Goal: Register for event/course

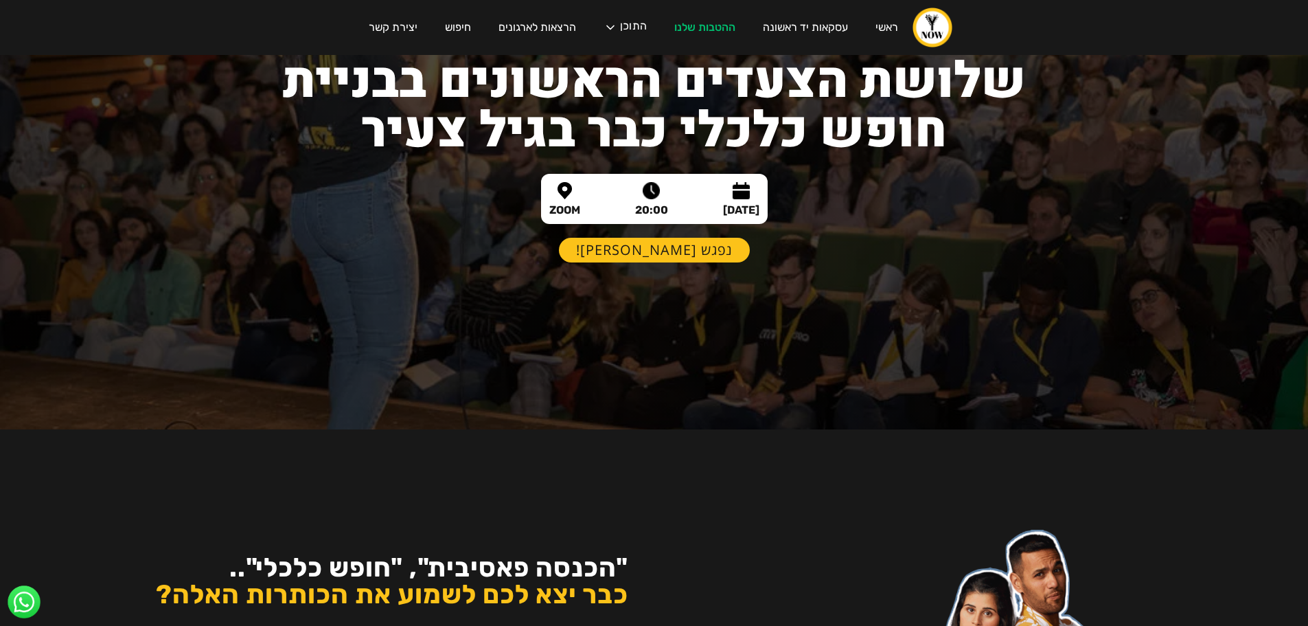
scroll to position [206, 0]
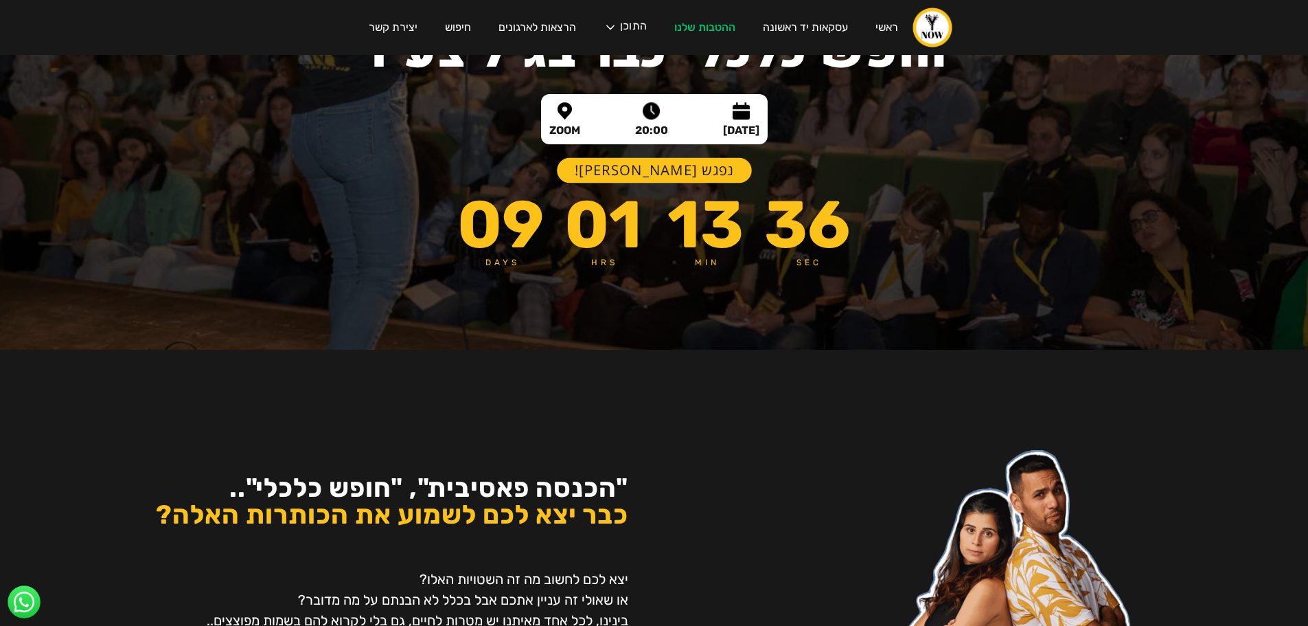
click at [654, 168] on link "נפגש [PERSON_NAME]!" at bounding box center [654, 170] width 195 height 25
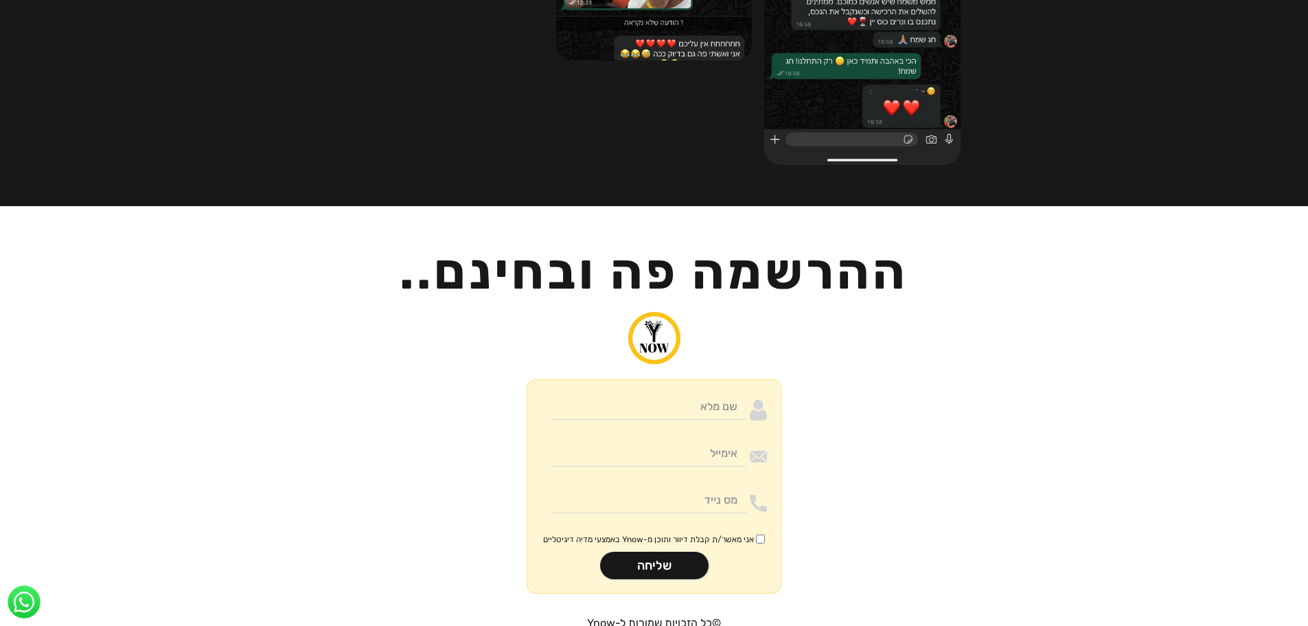
scroll to position [3171, 0]
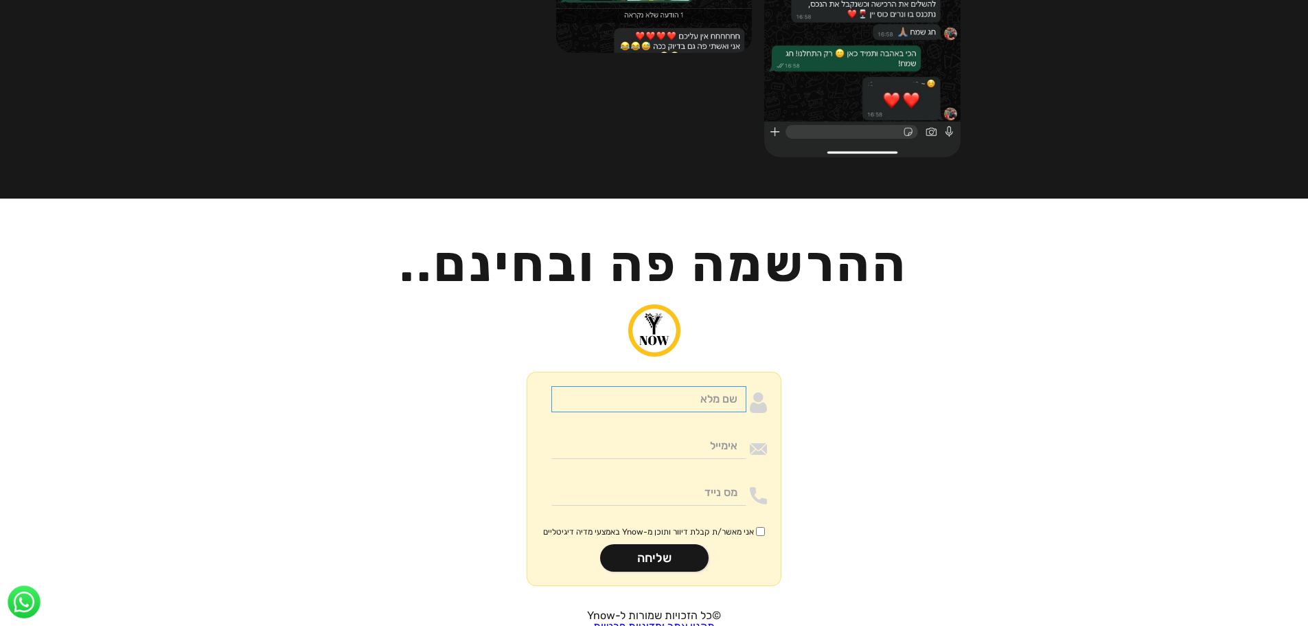
click at [674, 386] on input "Moneywithdirection" at bounding box center [648, 399] width 195 height 26
type input "[PERSON_NAME]"
type input "[EMAIL_ADDRESS][DOMAIN_NAME]"
type input "0523321424"
click at [698, 526] on span "אני מאשר/ת קבלת דיוור ותוכן מ-Ynow באמצעי מדיה דיגיטליים" at bounding box center [648, 531] width 211 height 11
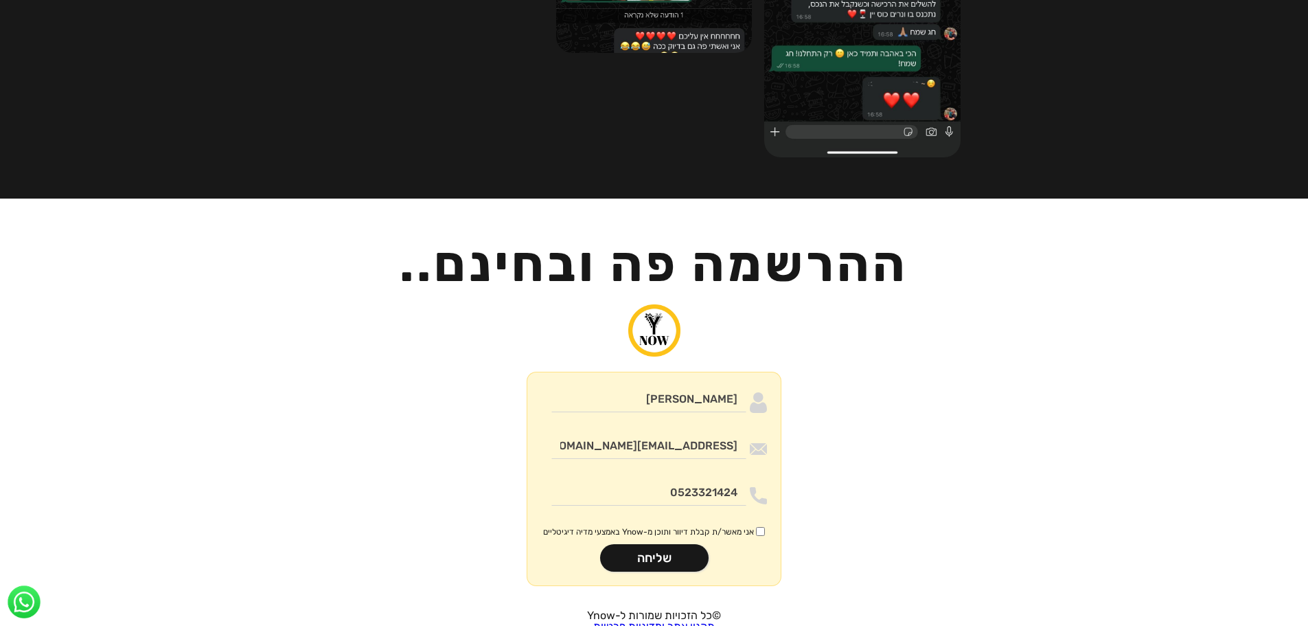
click at [756, 527] on input "אני מאשר/ת קבלת דיוור ותוכן מ-Ynow באמצעי מדיה דיגיטליים" at bounding box center [760, 531] width 9 height 9
checkbox input "true"
click at [685, 544] on input "שליחה" at bounding box center [654, 557] width 109 height 27
type input "רק שניה.."
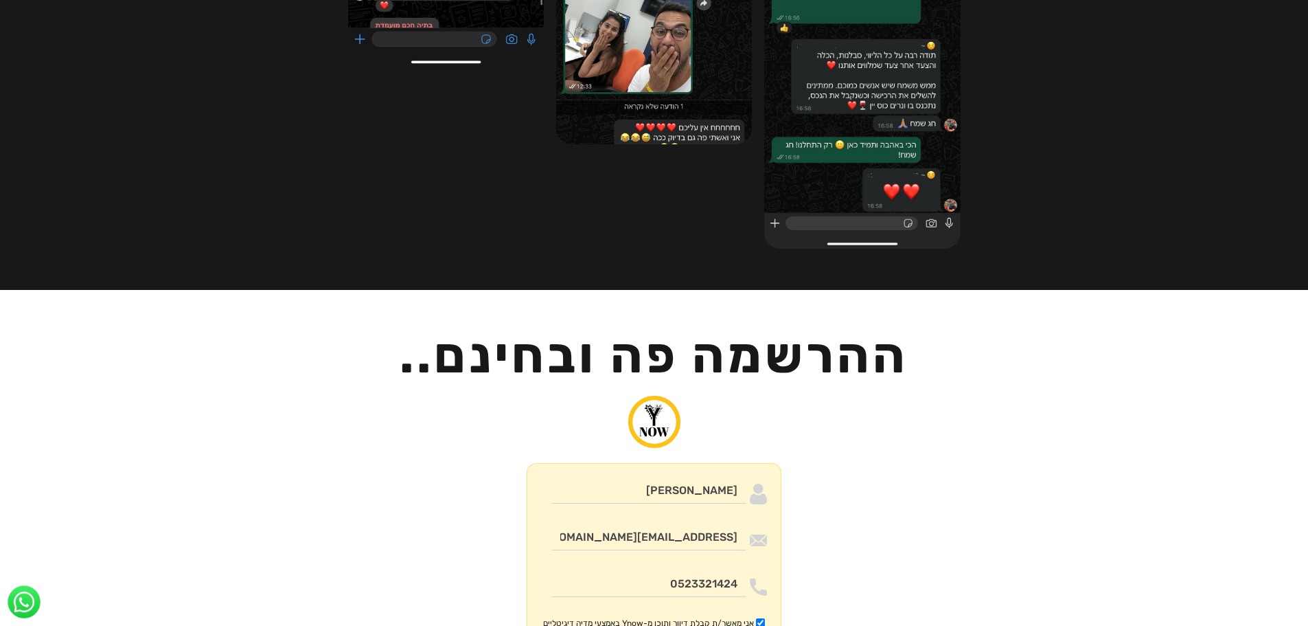
scroll to position [2965, 0]
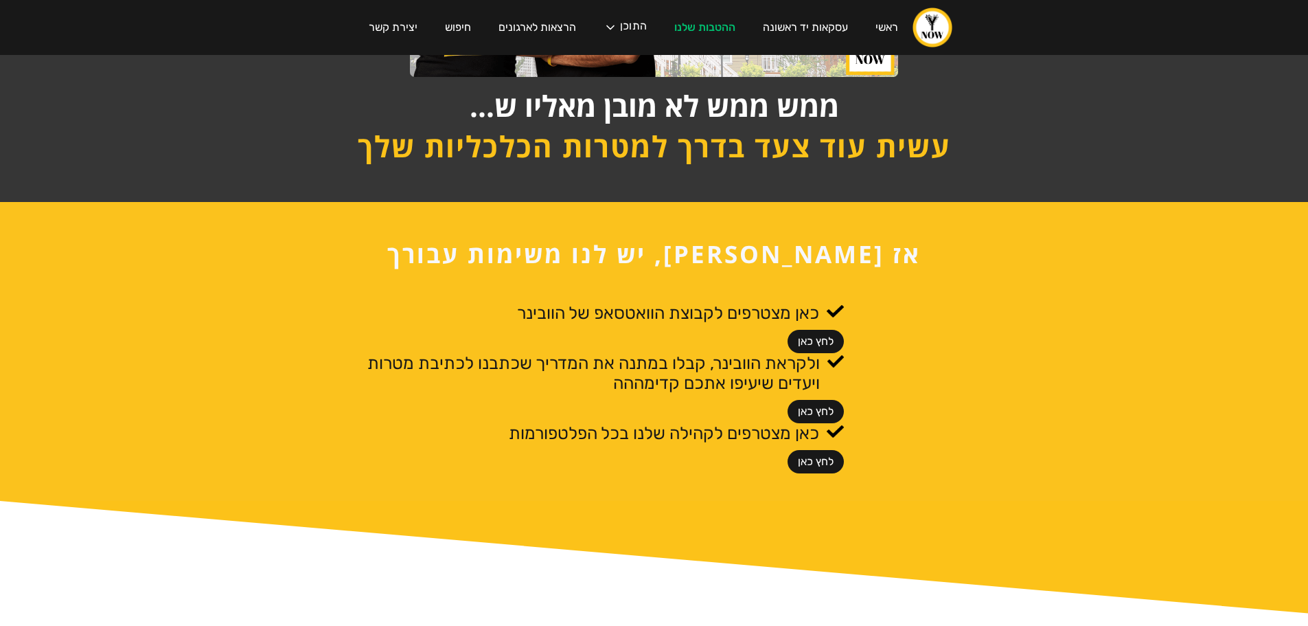
scroll to position [343, 0]
click at [814, 341] on link "לחץ כאן" at bounding box center [816, 340] width 56 height 23
